Goal: Check status: Check status

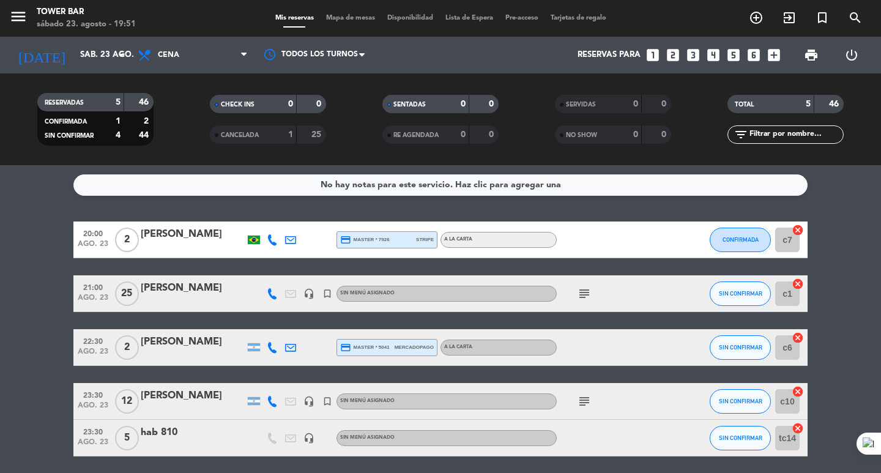
click at [491, 210] on div "No hay notas para este servicio. Haz clic para agregar una 20:00 [DATE] 2 [PERS…" at bounding box center [440, 319] width 881 height 308
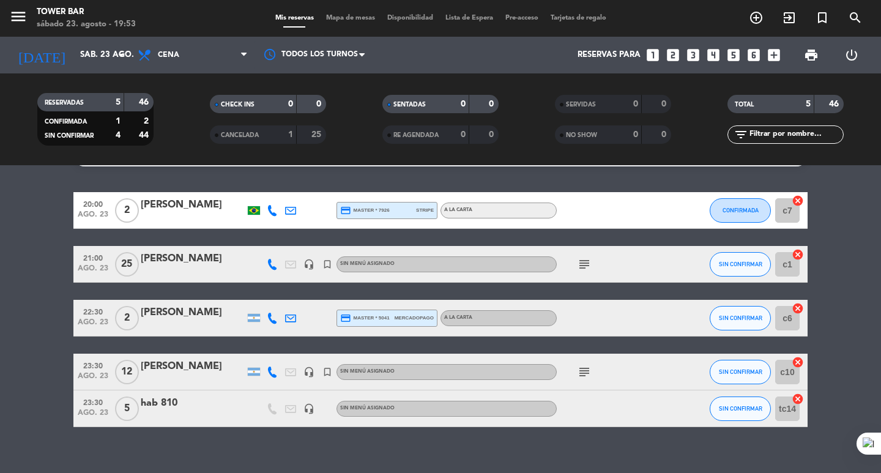
scroll to position [45, 0]
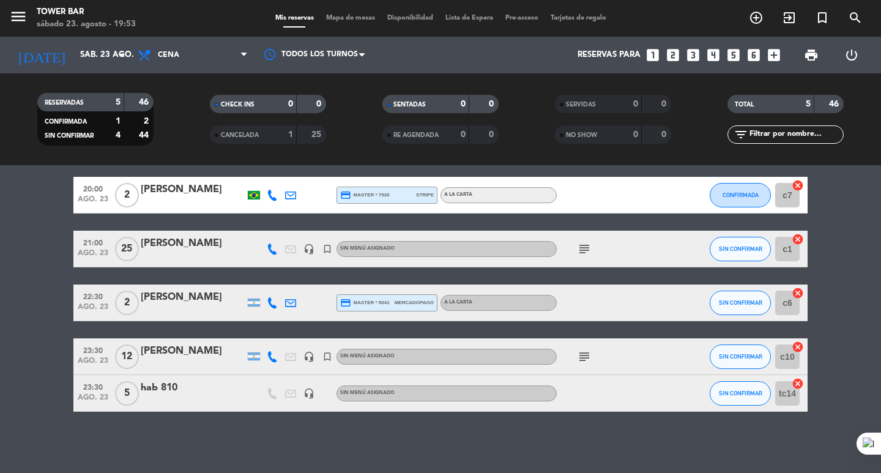
click at [550, 434] on div "No hay notas para este servicio. Haz clic para agregar una 20:00 [DATE] 2 [PERS…" at bounding box center [440, 319] width 881 height 308
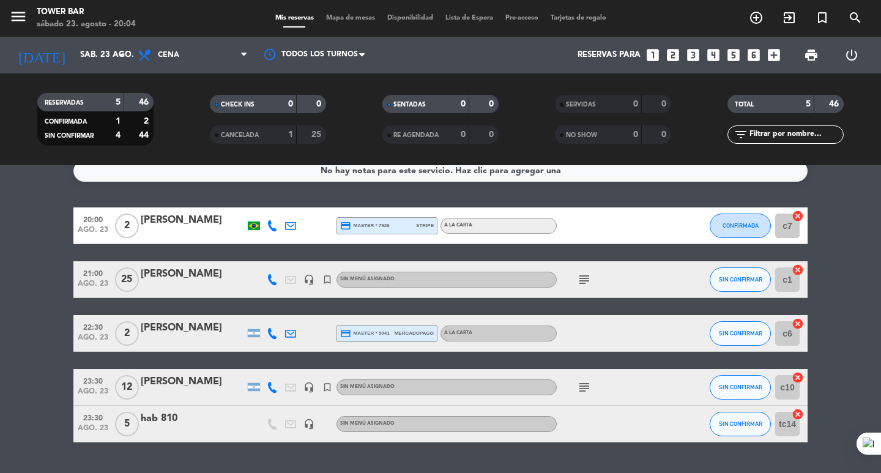
scroll to position [0, 0]
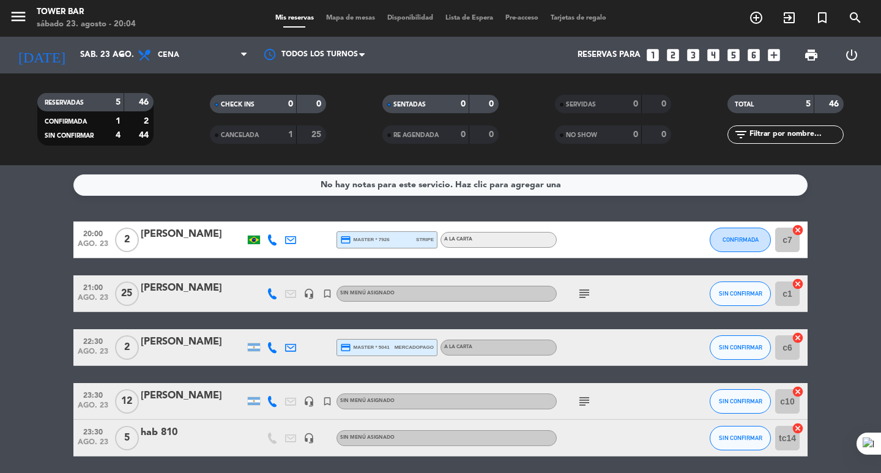
click at [609, 253] on div at bounding box center [612, 239] width 110 height 36
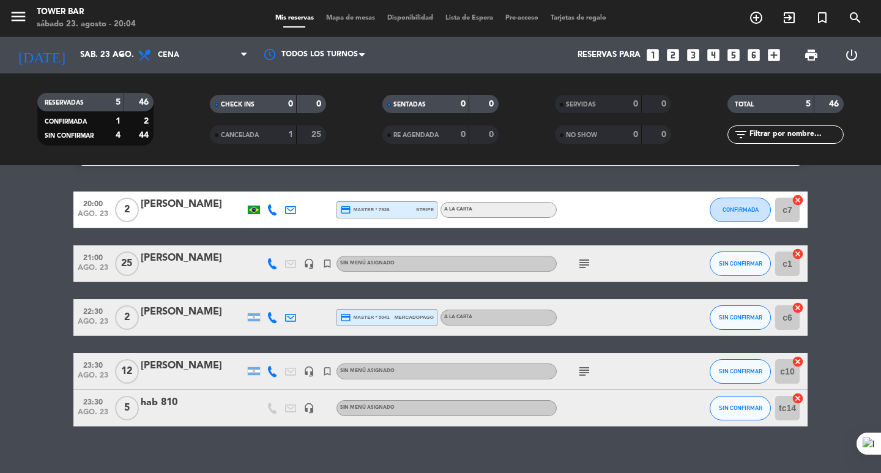
scroll to position [45, 0]
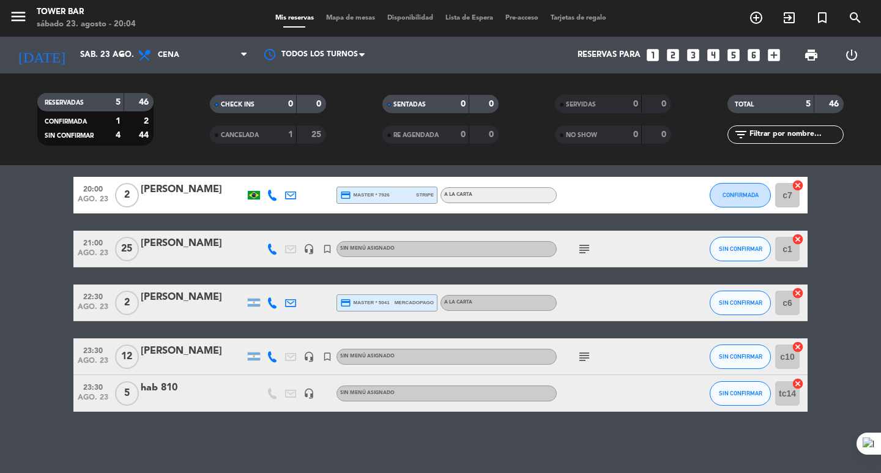
click at [638, 330] on div "20:00 [DATE] 2 [PERSON_NAME] credit_card master * 7926 stripe A LA CARTA CONFIR…" at bounding box center [440, 294] width 734 height 235
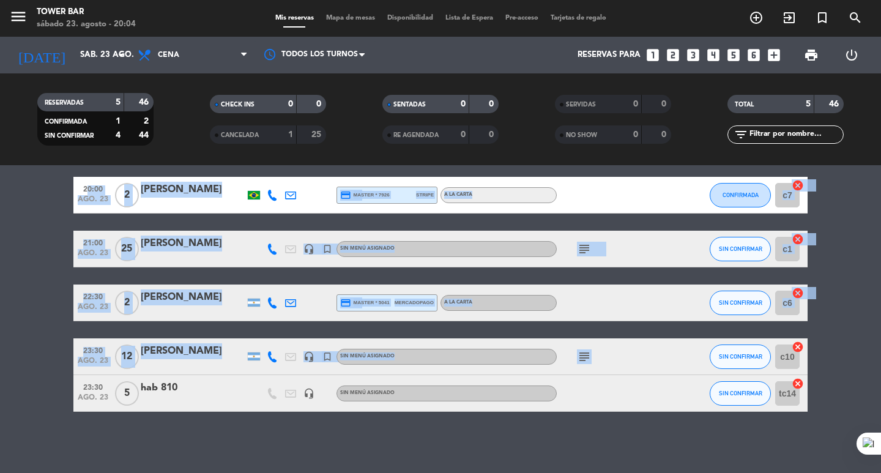
drag, startPoint x: 638, startPoint y: 330, endPoint x: 21, endPoint y: 268, distance: 619.6
click at [24, 276] on bookings-row "20:00 [DATE] 2 [PERSON_NAME] credit_card master * 7926 stripe A LA CARTA CONFIR…" at bounding box center [440, 294] width 881 height 235
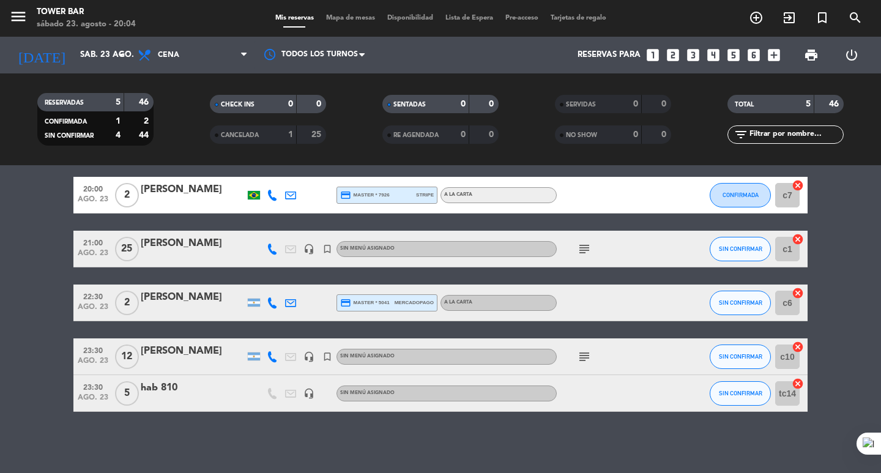
click at [21, 268] on bookings-row "20:00 [DATE] 2 [PERSON_NAME] credit_card master * 7926 stripe A LA CARTA CONFIR…" at bounding box center [440, 294] width 881 height 235
drag, startPoint x: 30, startPoint y: 188, endPoint x: 684, endPoint y: 462, distance: 708.9
click at [684, 462] on div "No hay notas para este servicio. Haz clic para agregar una 20:00 [DATE] 2 [PERS…" at bounding box center [440, 319] width 881 height 308
click at [661, 402] on div at bounding box center [612, 393] width 110 height 36
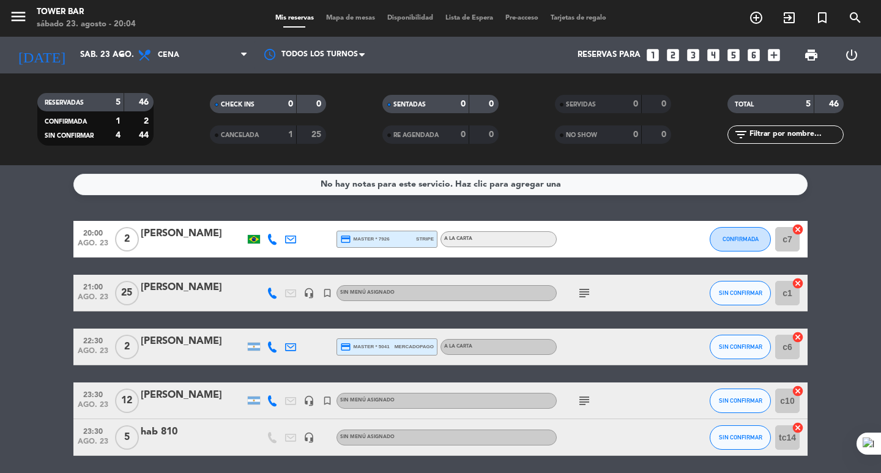
scroll to position [0, 0]
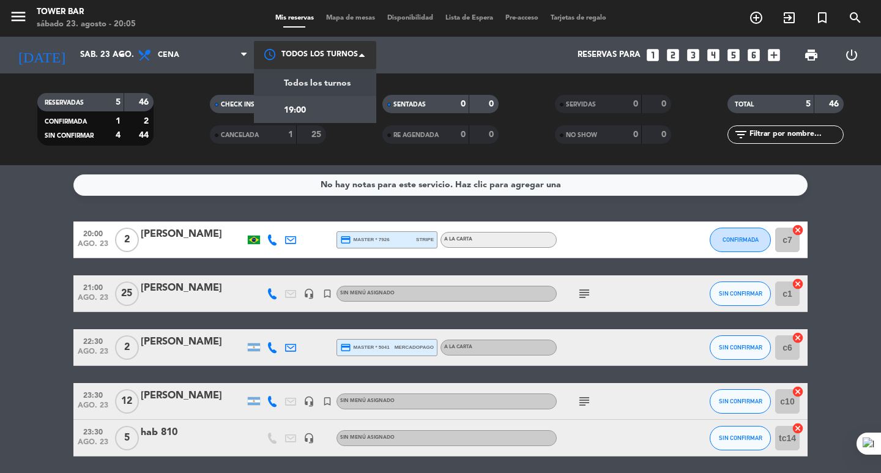
click at [360, 48] on div at bounding box center [315, 55] width 122 height 28
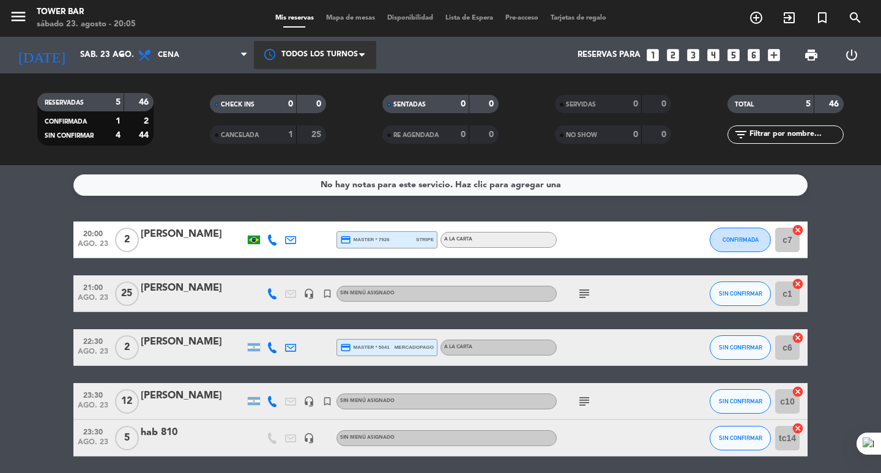
click at [360, 48] on div at bounding box center [315, 55] width 122 height 28
click at [486, 52] on div "Reservas para looks_one looks_two looks_3 looks_4 looks_5 looks_6 add_box" at bounding box center [582, 55] width 405 height 37
click at [590, 404] on icon "subject" at bounding box center [584, 401] width 15 height 15
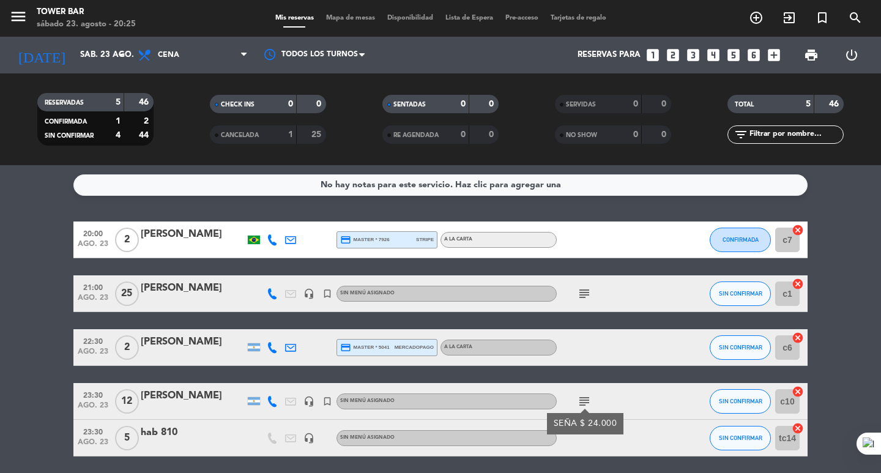
drag, startPoint x: 590, startPoint y: 404, endPoint x: 596, endPoint y: 397, distance: 9.1
click at [589, 404] on icon "subject" at bounding box center [584, 401] width 15 height 15
